Goal: Task Accomplishment & Management: Manage account settings

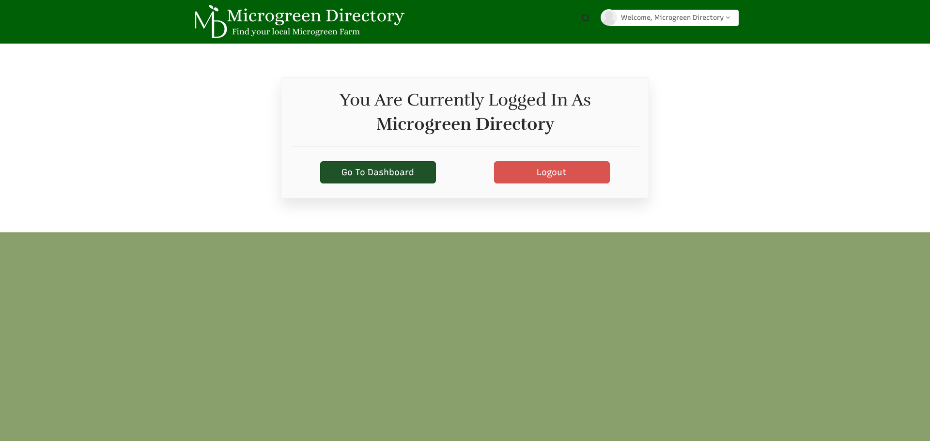
click at [412, 173] on link "Go To Dashboard" at bounding box center [378, 172] width 116 height 22
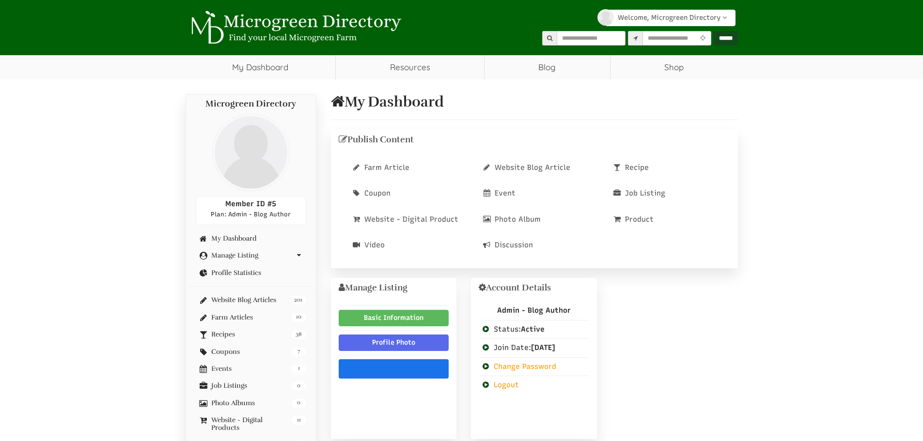
select select "Widget ng Pagsasalin ng Wika"
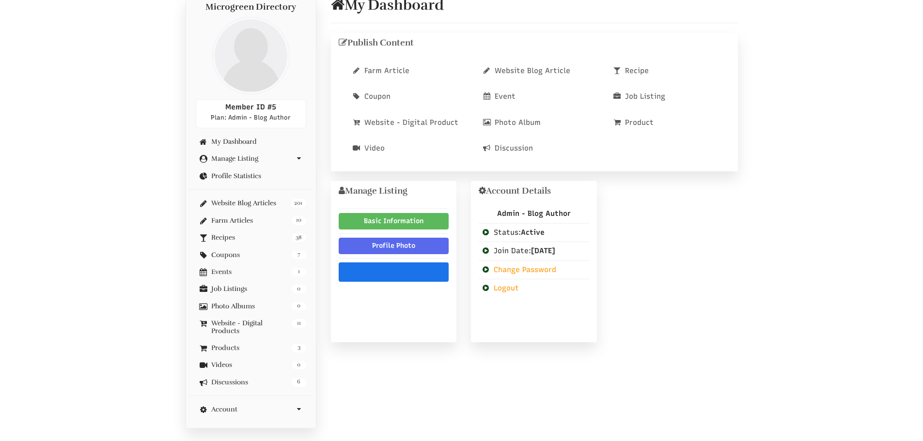
scroll to position [48, 0]
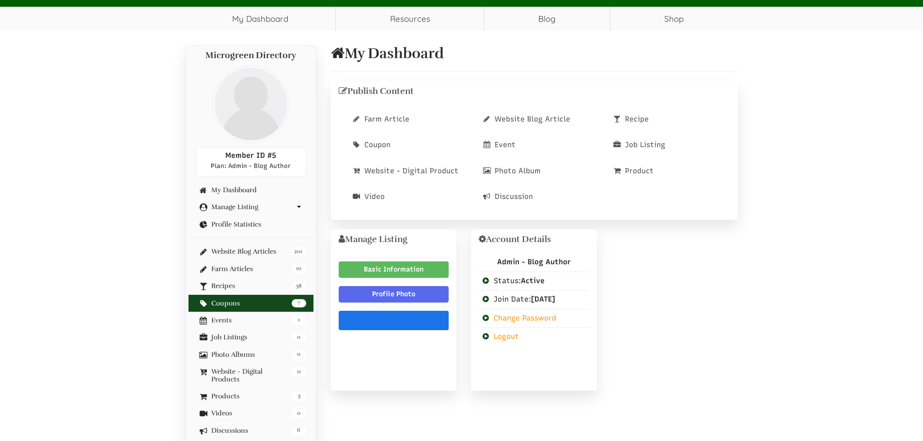
click at [262, 306] on link "7 Coupons" at bounding box center [251, 303] width 110 height 7
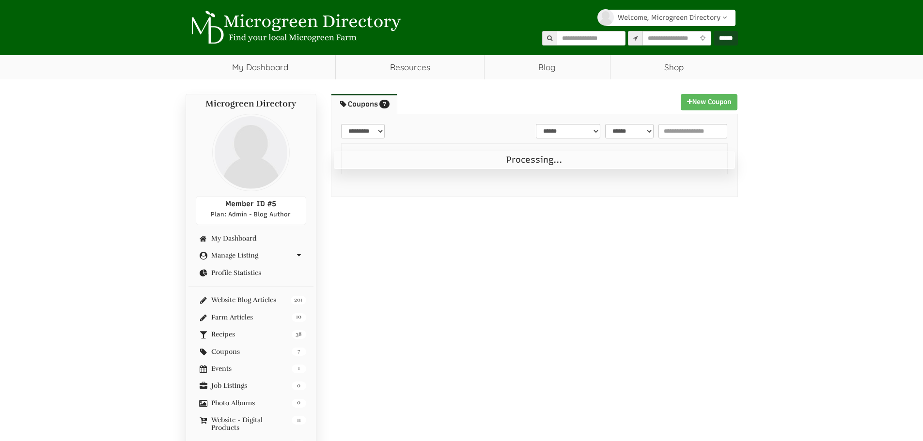
select select "Widget ng Pagsasalin ng Wika"
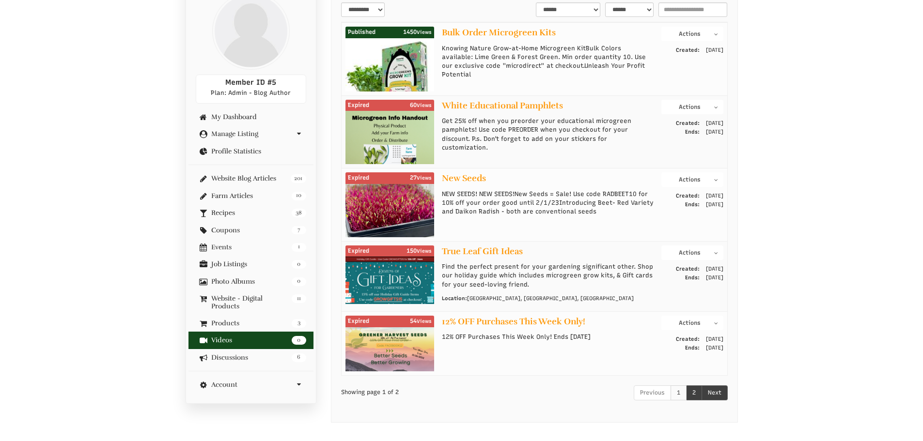
scroll to position [145, 0]
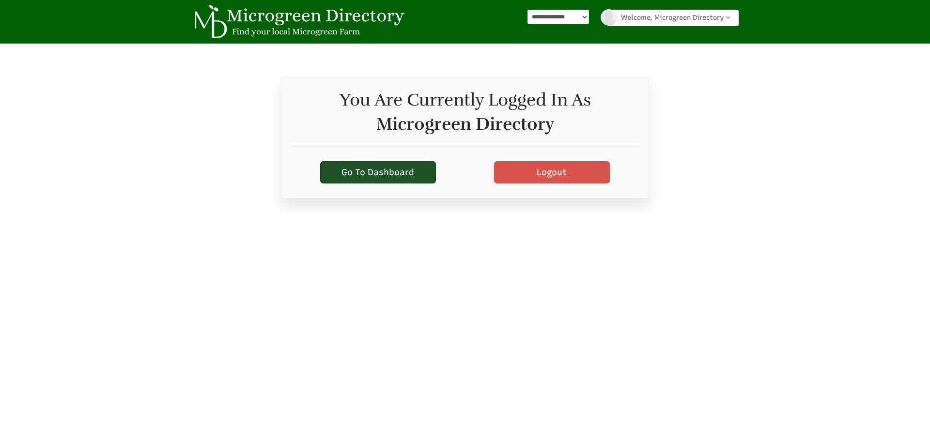
click at [375, 177] on link "Go To Dashboard" at bounding box center [378, 172] width 116 height 22
